Goal: Task Accomplishment & Management: Manage account settings

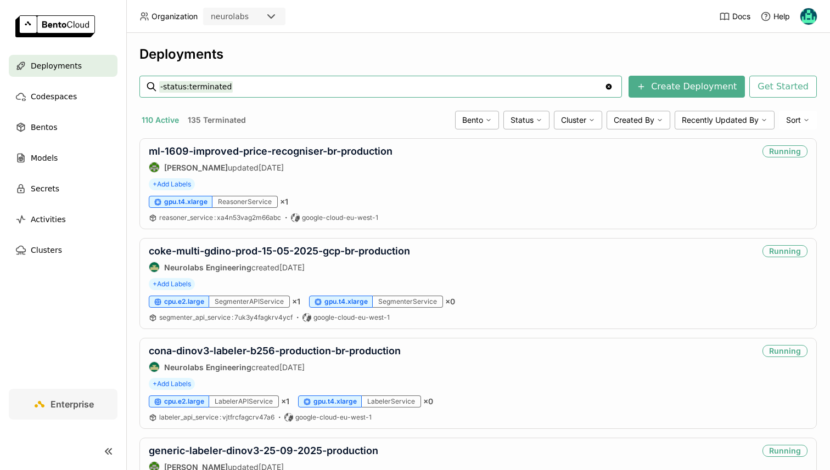
click at [193, 87] on input "-status:terminated" at bounding box center [381, 87] width 445 height 18
type input "randstad-embedder-v1-0"
click at [321, 80] on input "randstad-embedder-v1-0" at bounding box center [381, 87] width 445 height 18
click at [321, 81] on input "randstad-embedder-v1-0" at bounding box center [381, 87] width 445 height 18
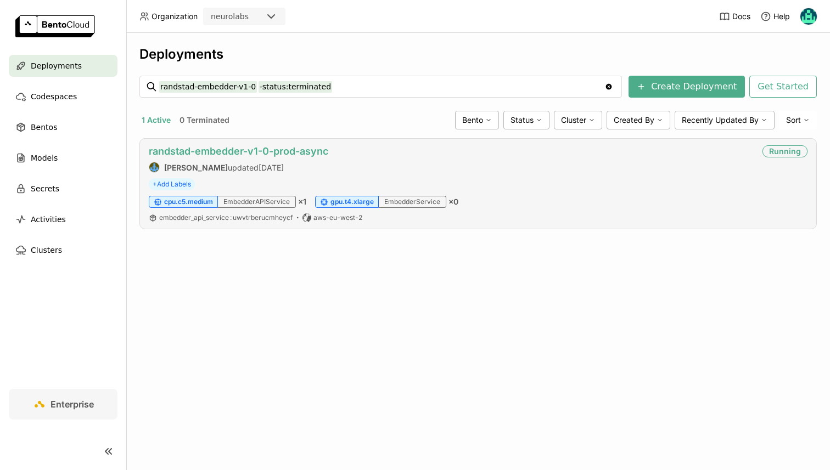
click at [287, 154] on link "randstad-embedder-v1-0-prod-async" at bounding box center [238, 151] width 179 height 12
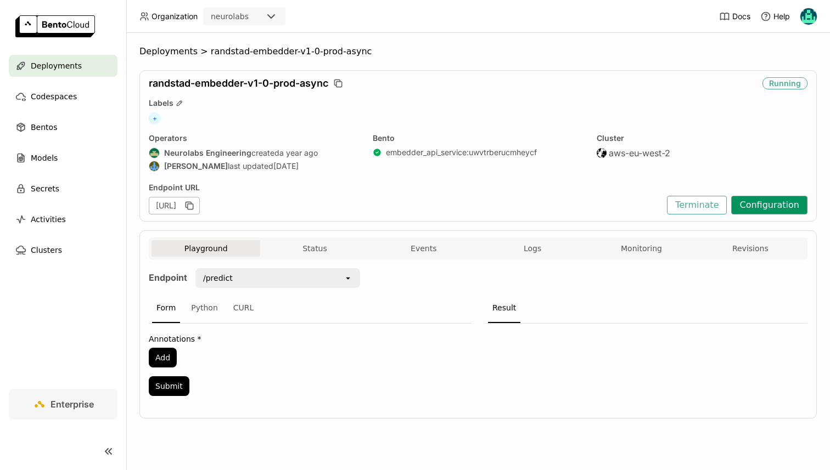
click at [756, 207] on button "Configuration" at bounding box center [769, 205] width 76 height 19
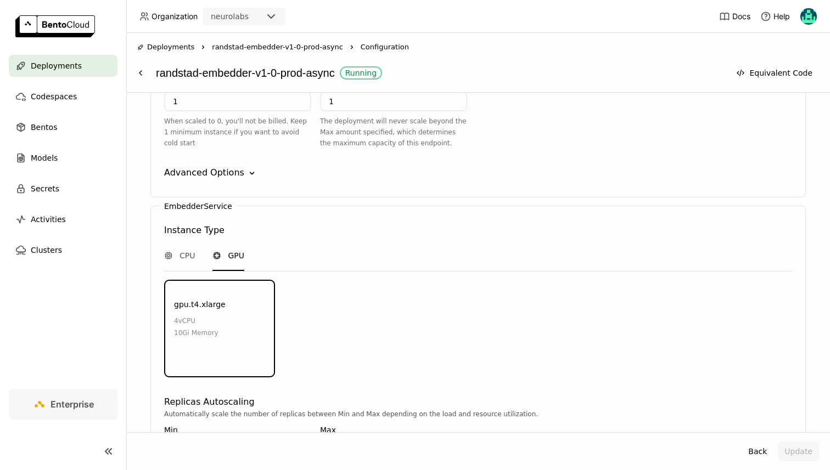
scroll to position [1295, 0]
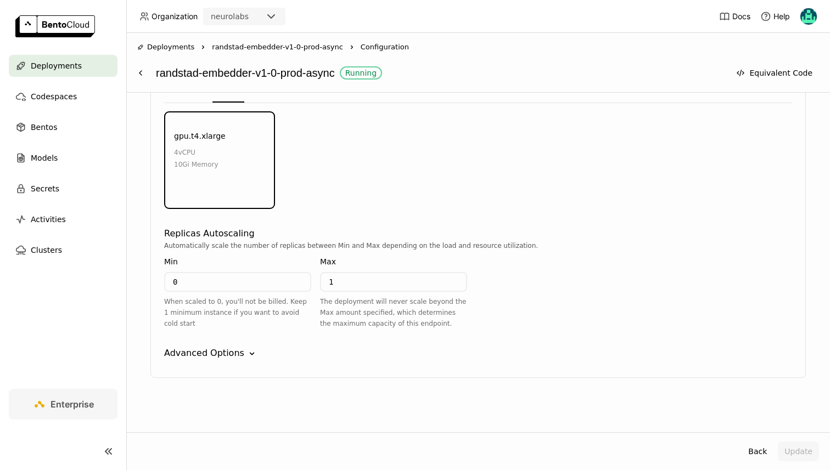
click at [234, 347] on div "Advanced Options" at bounding box center [204, 353] width 80 height 13
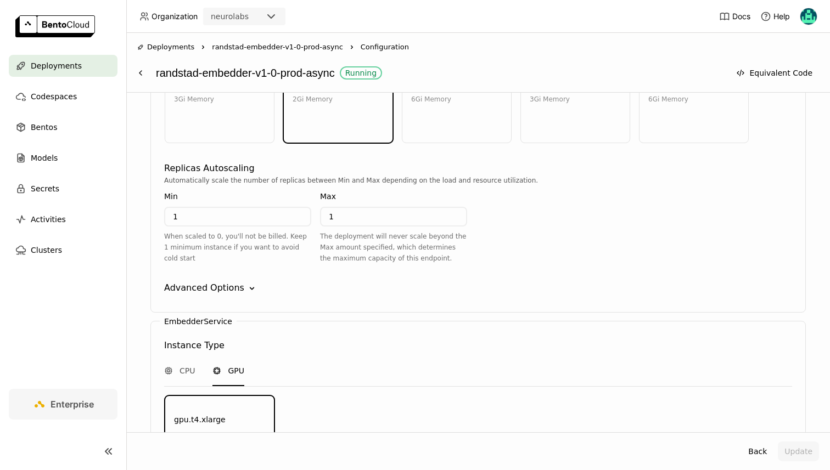
scroll to position [1019, 0]
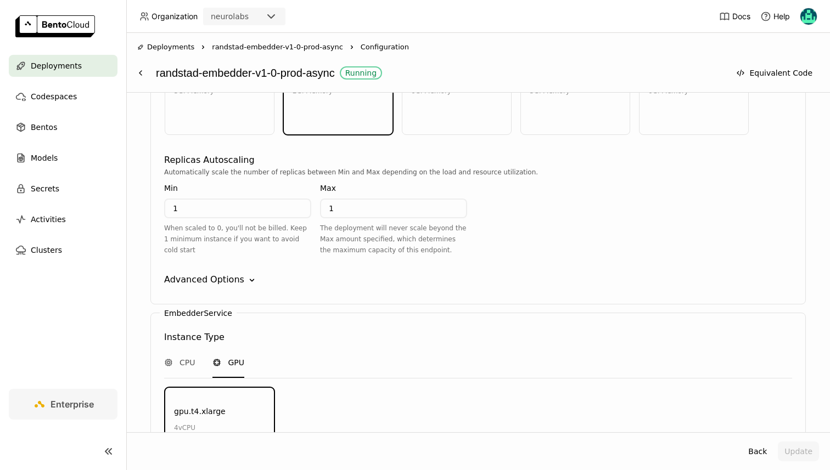
click at [195, 283] on div "Advanced Options" at bounding box center [204, 279] width 80 height 13
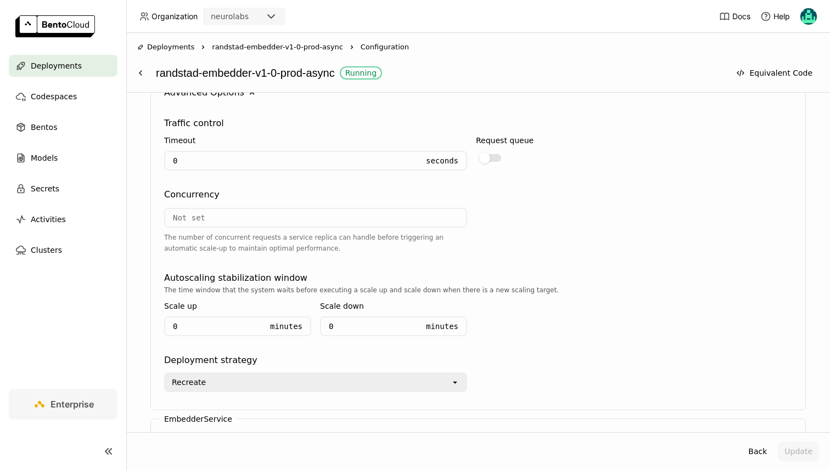
scroll to position [1205, 0]
click at [308, 160] on input "0" at bounding box center [291, 162] width 253 height 18
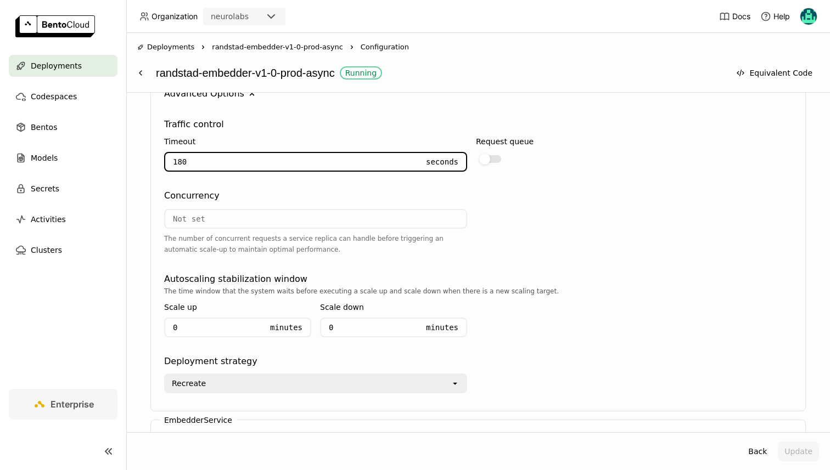
type input "1800"
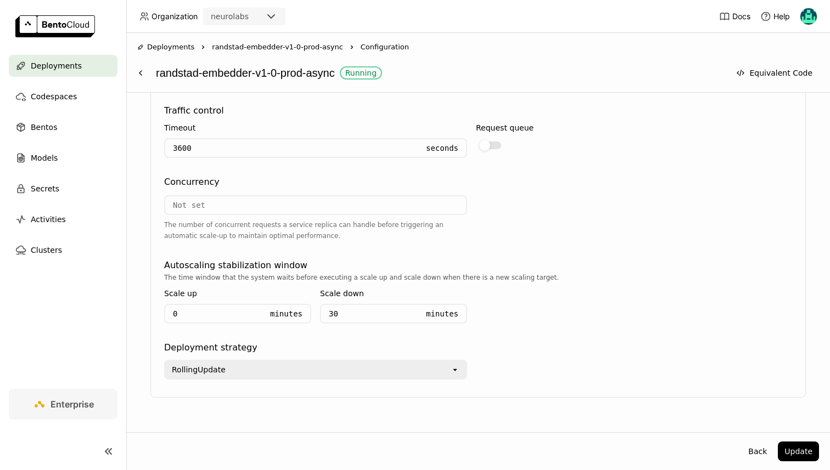
scroll to position [1862, 0]
click at [796, 450] on button "Update" at bounding box center [798, 452] width 41 height 20
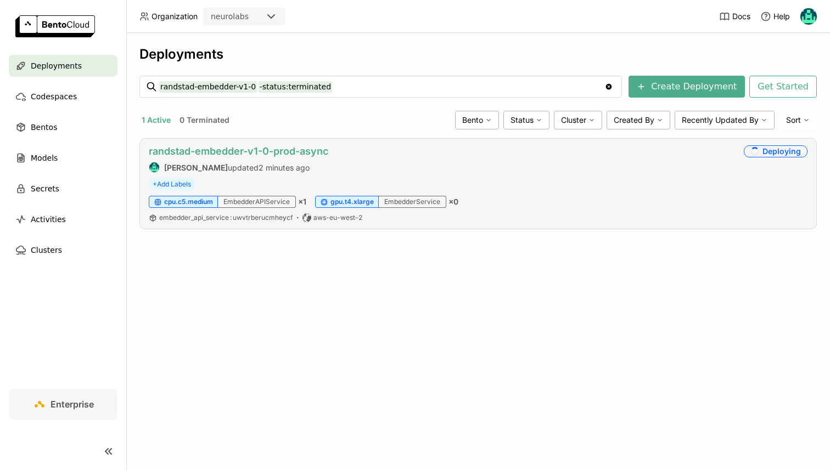
click at [235, 149] on link "randstad-embedder-v1-0-prod-async" at bounding box center [238, 151] width 179 height 12
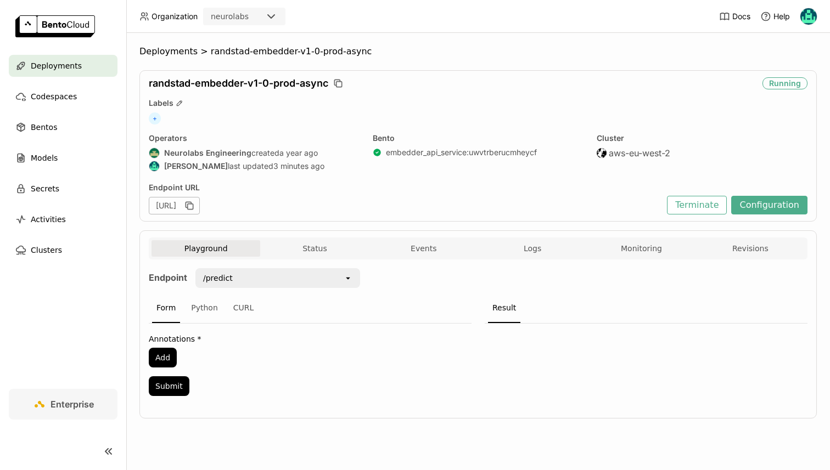
click at [313, 238] on div "Playground Status Events Logs Monitoring Revisions" at bounding box center [478, 249] width 659 height 22
click at [313, 246] on button "Status" at bounding box center [314, 248] width 109 height 16
